Goal: Task Accomplishment & Management: Use online tool/utility

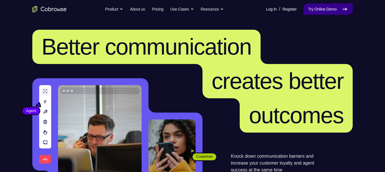
click at [343, 4] on link "Try Online Demo" at bounding box center [328, 8] width 49 height 11
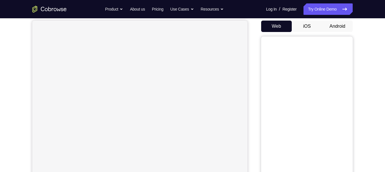
scroll to position [52, 0]
click at [335, 27] on button "Android" at bounding box center [337, 27] width 31 height 11
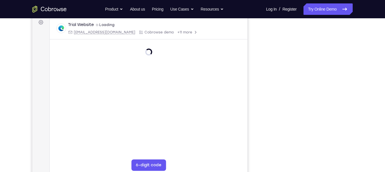
scroll to position [87, 0]
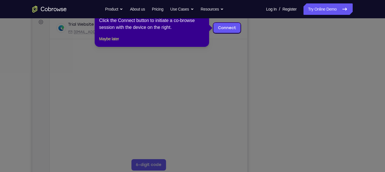
click at [309, 165] on icon at bounding box center [195, 86] width 390 height 172
click at [247, 54] on icon at bounding box center [195, 86] width 390 height 172
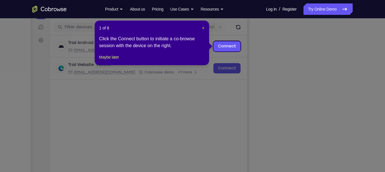
scroll to position [69, 0]
click at [202, 27] on span "×" at bounding box center [203, 28] width 2 height 5
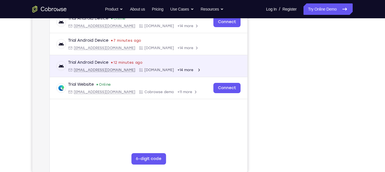
scroll to position [93, 0]
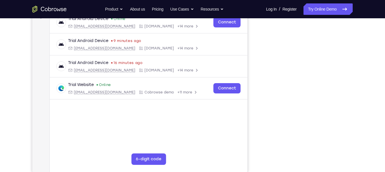
click at [261, 60] on div "Your Support Agent Your Customer Web iOS Android" at bounding box center [192, 68] width 321 height 212
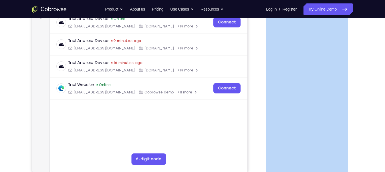
click at [261, 60] on div "Your Support Agent Your Customer Web iOS Android" at bounding box center [192, 68] width 321 height 212
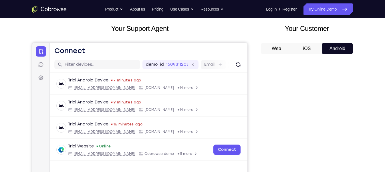
scroll to position [0, 0]
